Goal: Information Seeking & Learning: Learn about a topic

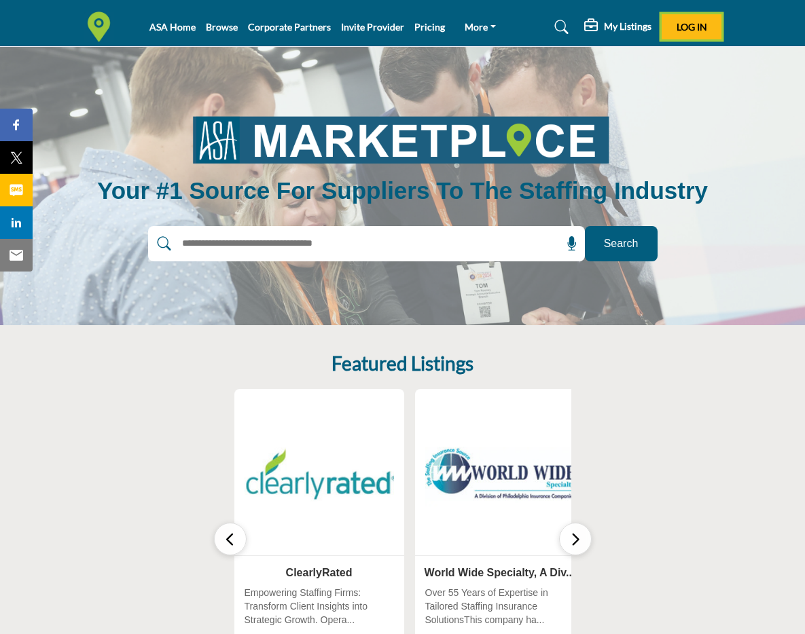
click at [442, 21] on span "Log In" at bounding box center [691, 27] width 31 height 12
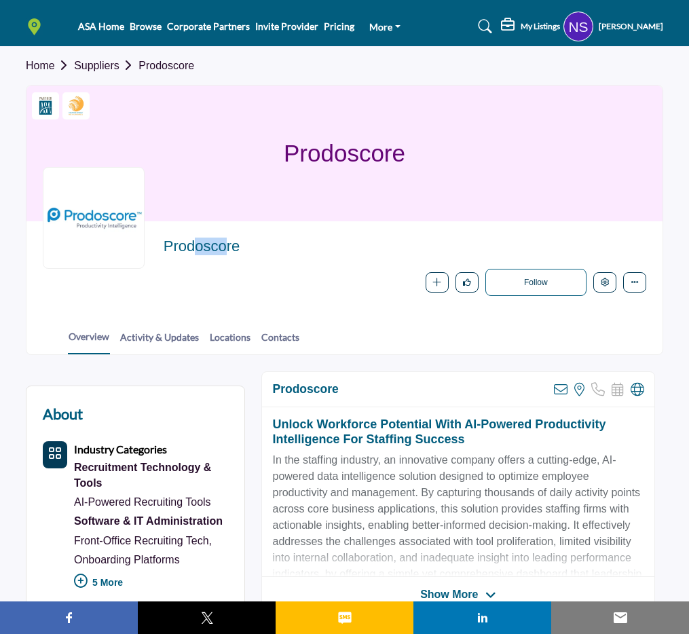
drag, startPoint x: 198, startPoint y: 248, endPoint x: 168, endPoint y: 249, distance: 29.9
click at [168, 249] on h2 "Prodoscore" at bounding box center [351, 247] width 374 height 18
click at [285, 266] on div "Prodoscore Follow Following Message Recommend Add to My Solution Providers Clai…" at bounding box center [405, 267] width 483 height 58
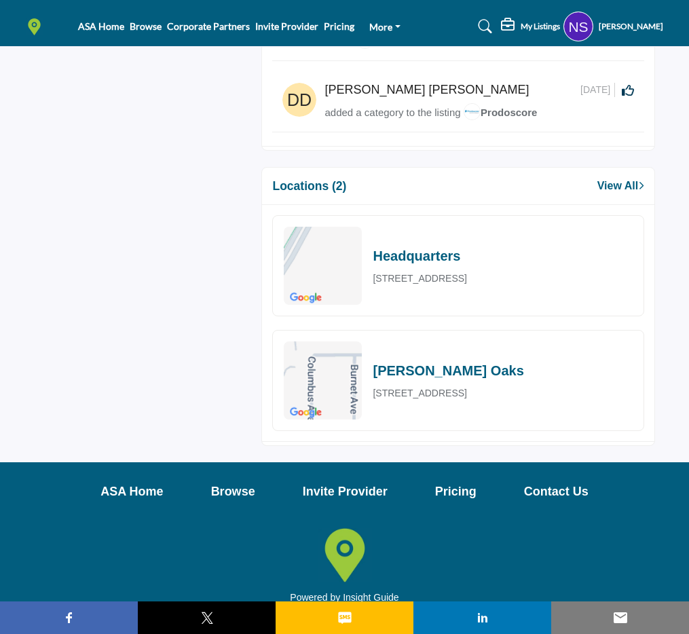
scroll to position [1138, 0]
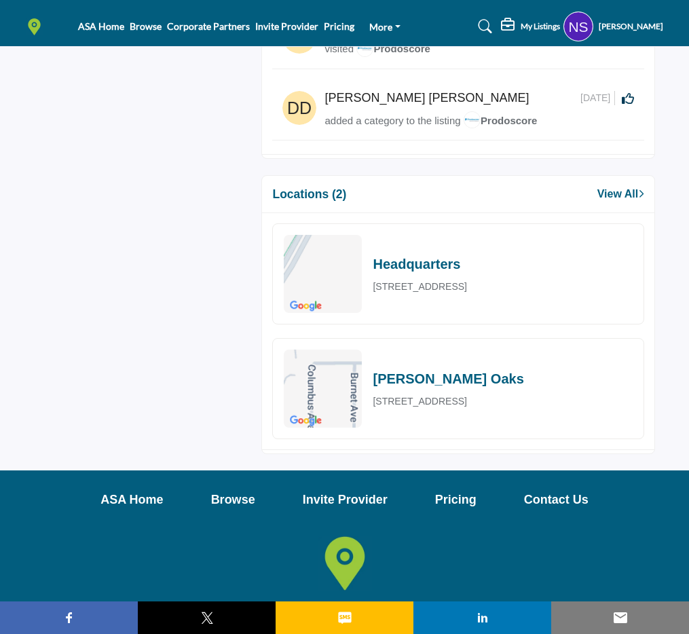
click at [388, 395] on p "5506 North Columbus Avenue, Van Nuys, CA 91411, USA" at bounding box center [420, 402] width 94 height 14
click at [387, 369] on h2 "sherman oaks" at bounding box center [448, 379] width 151 height 20
drag, startPoint x: 387, startPoint y: 356, endPoint x: 462, endPoint y: 353, distance: 74.8
click at [462, 369] on h2 "sherman oaks" at bounding box center [448, 379] width 151 height 20
click at [463, 395] on p "5506 North Columbus Avenue, Van Nuys, CA 91411, USA" at bounding box center [420, 402] width 94 height 14
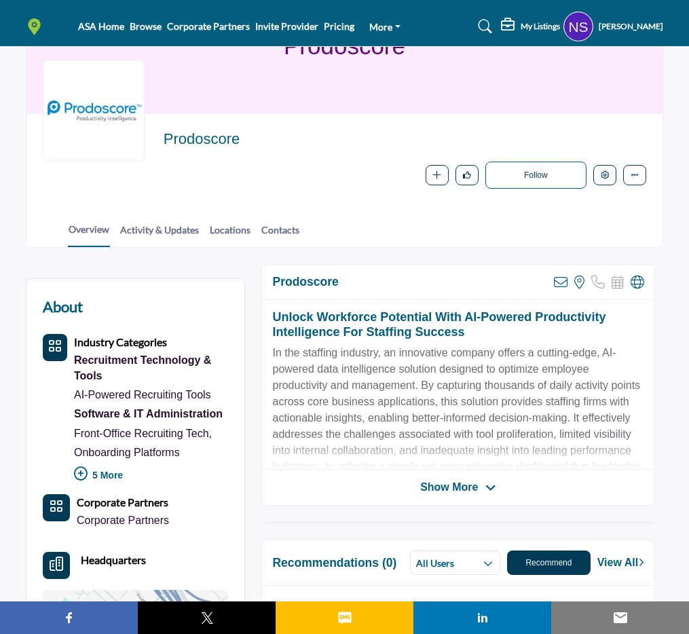
scroll to position [0, 0]
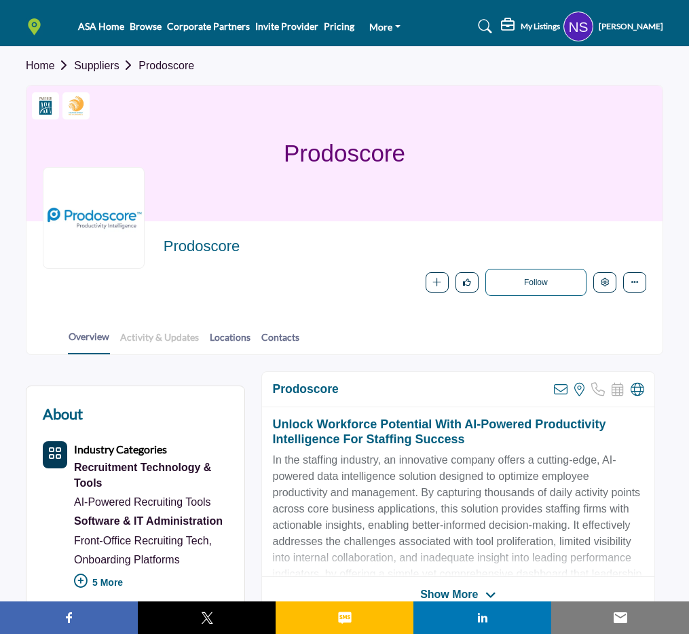
click at [181, 341] on link "Activity & Updates" at bounding box center [160, 342] width 80 height 24
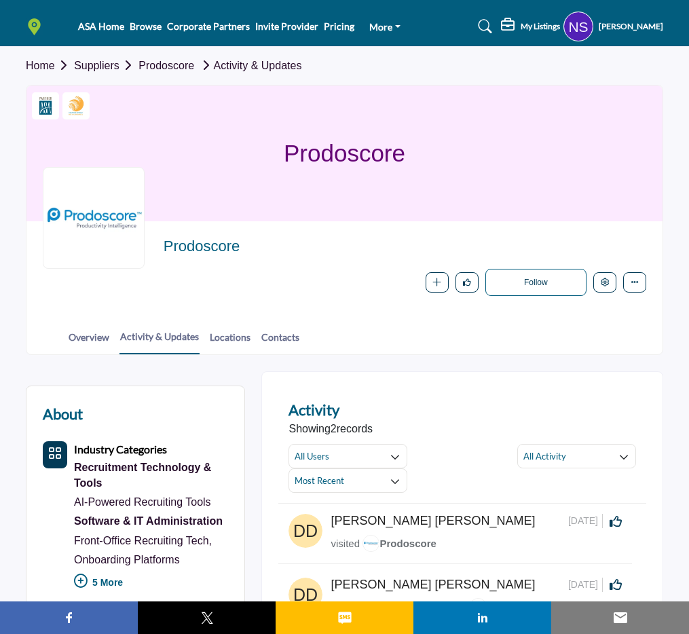
click at [94, 69] on link "Suppliers" at bounding box center [106, 66] width 65 height 12
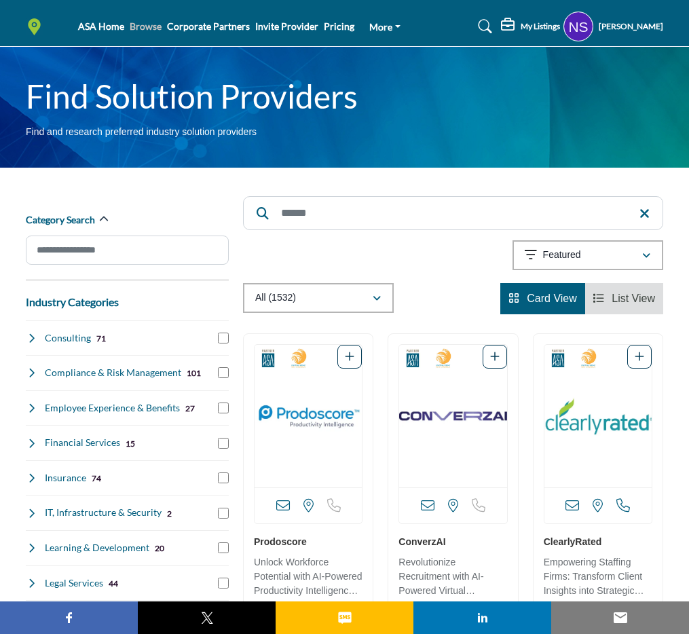
click at [162, 25] on link "Browse" at bounding box center [146, 26] width 32 height 12
click at [358, 348] on div at bounding box center [350, 357] width 24 height 24
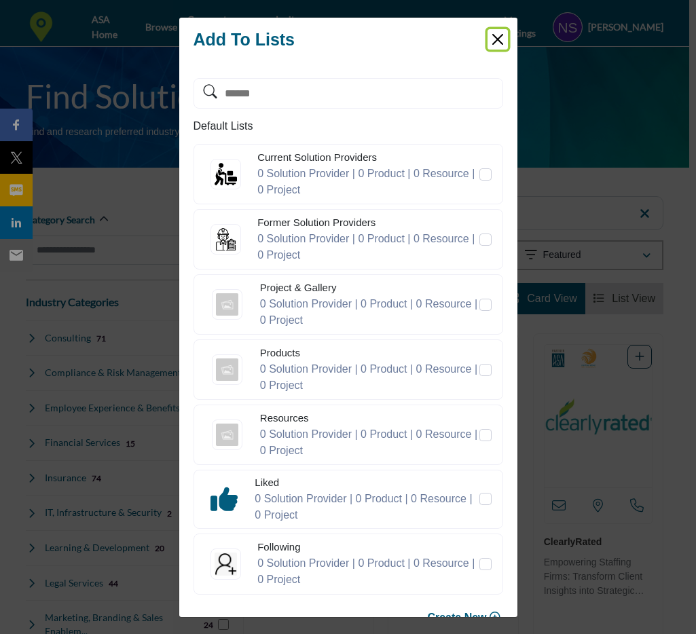
click at [499, 41] on button "Close" at bounding box center [498, 39] width 20 height 20
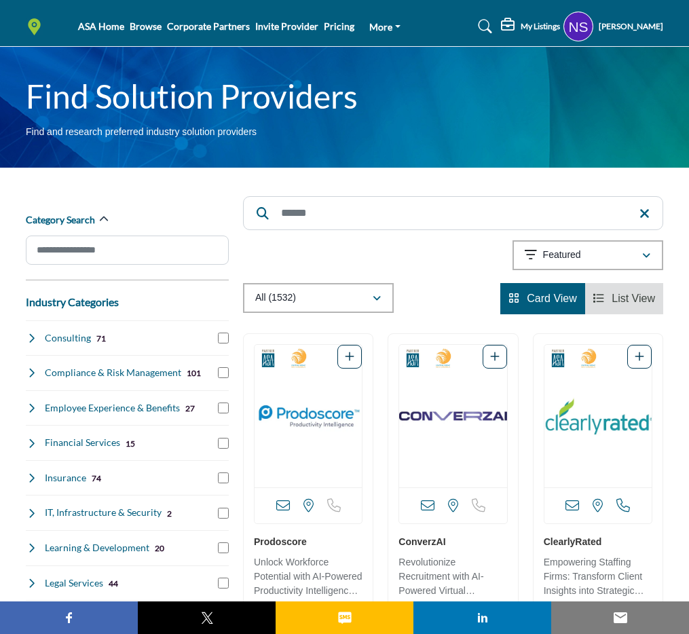
click at [223, 34] on li "Corporate Partners" at bounding box center [208, 26] width 83 height 15
click at [213, 32] on link "Corporate Partners" at bounding box center [208, 26] width 83 height 12
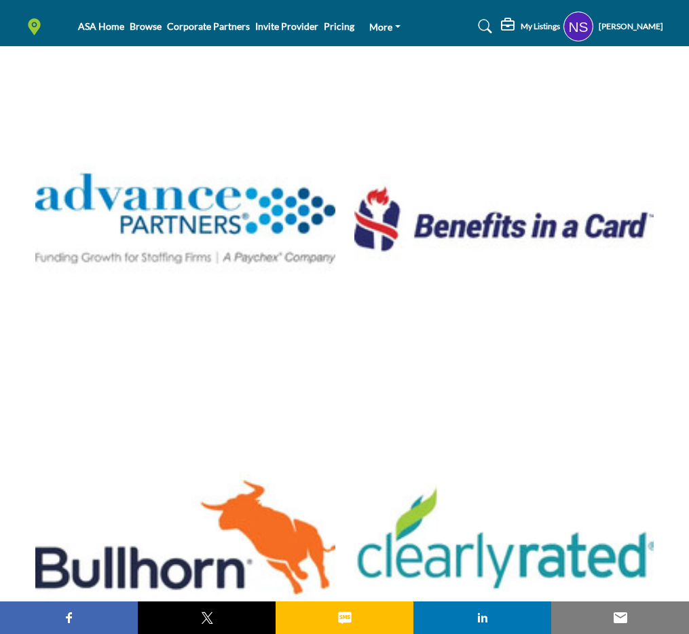
scroll to position [200, 0]
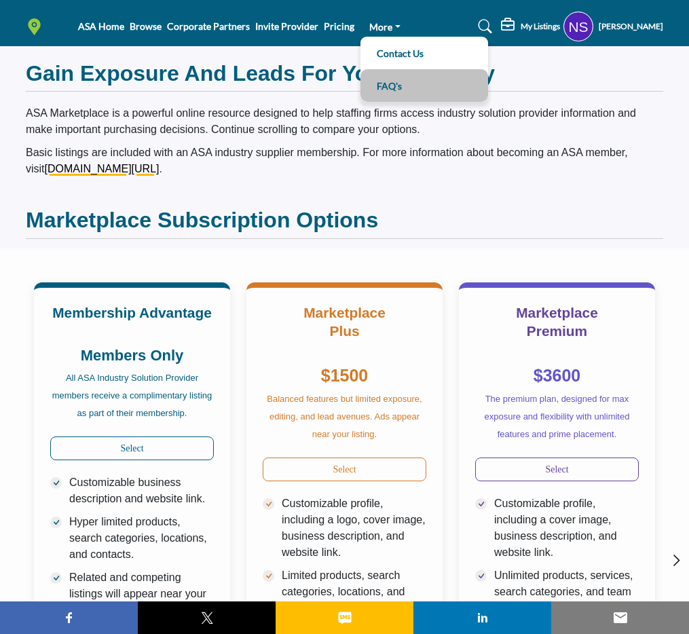
click at [421, 88] on link "FAQ's" at bounding box center [424, 85] width 114 height 19
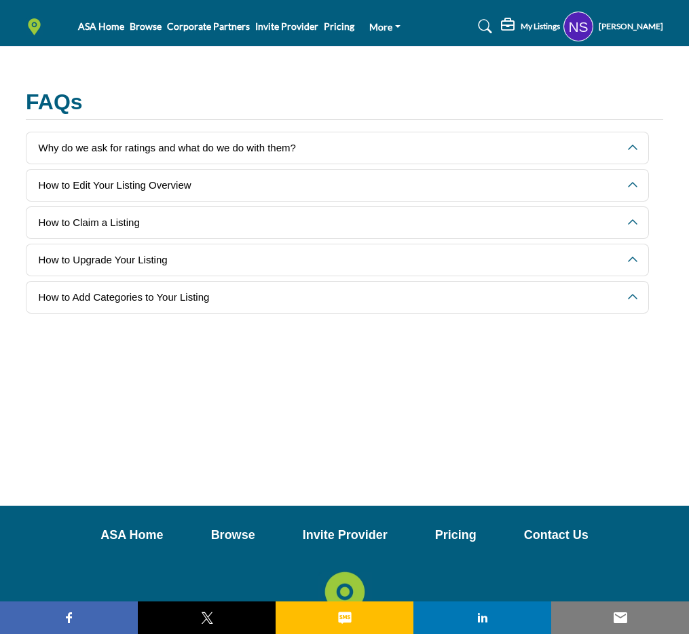
click at [110, 20] on li "ASA Home" at bounding box center [101, 26] width 46 height 15
click at [108, 22] on link "ASA Home" at bounding box center [101, 26] width 46 height 12
